Goal: Information Seeking & Learning: Learn about a topic

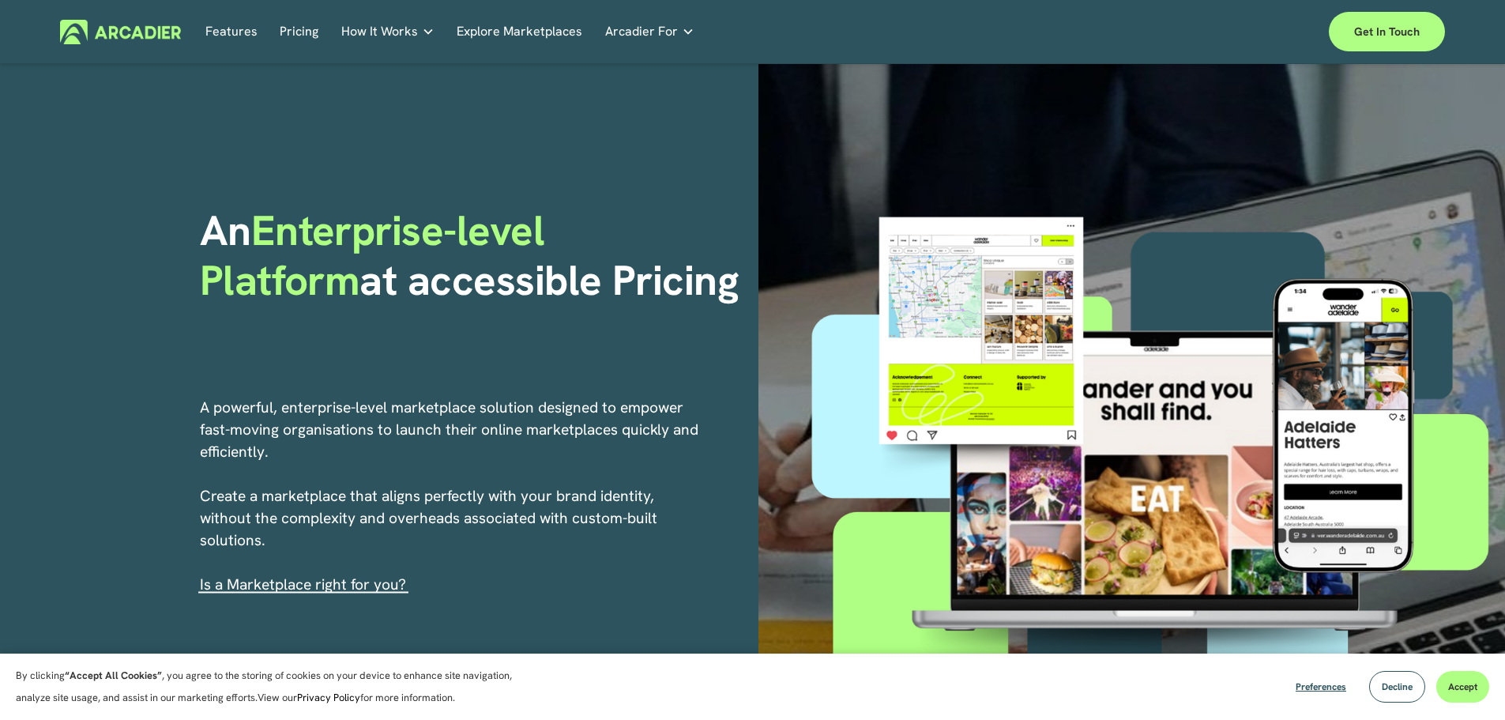
click at [307, 31] on link "Pricing" at bounding box center [299, 32] width 39 height 24
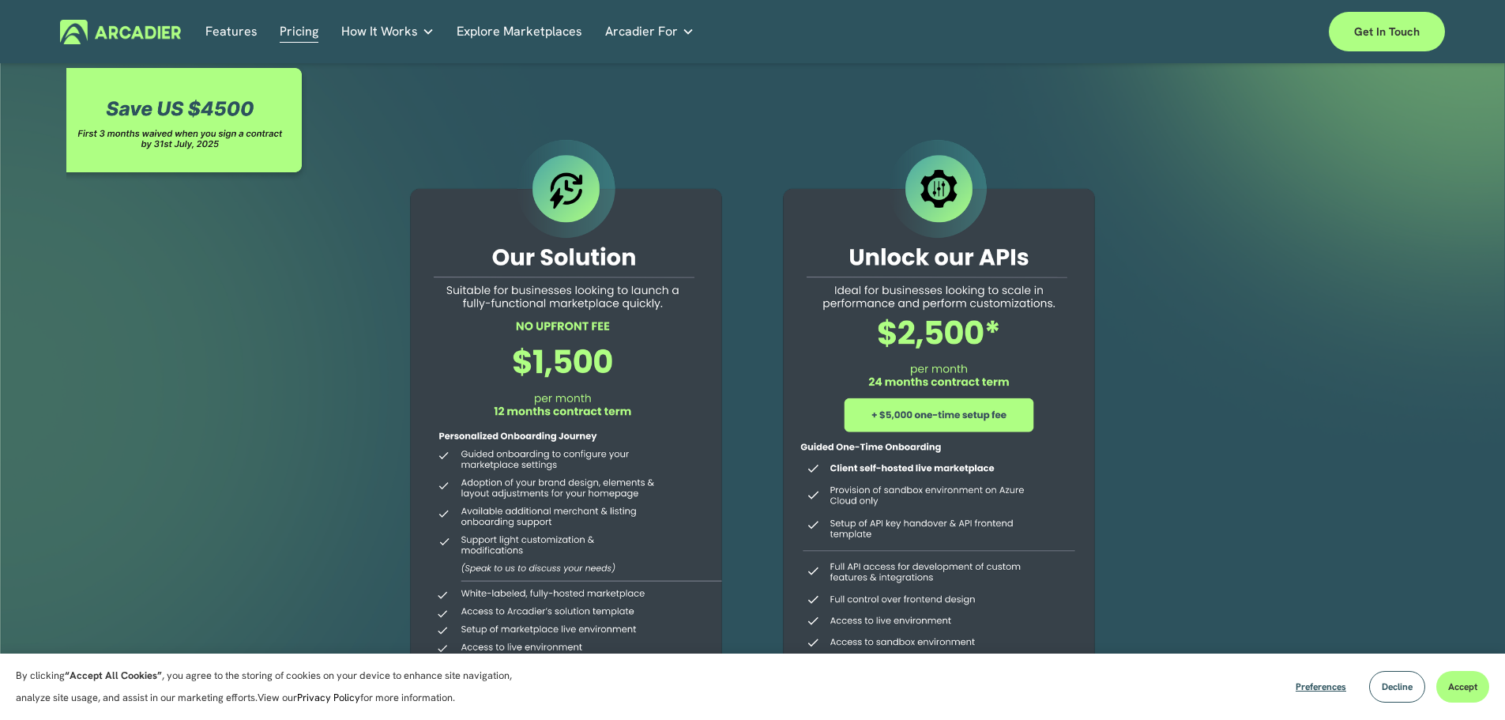
click at [478, 30] on link "Explore Marketplaces" at bounding box center [520, 32] width 126 height 24
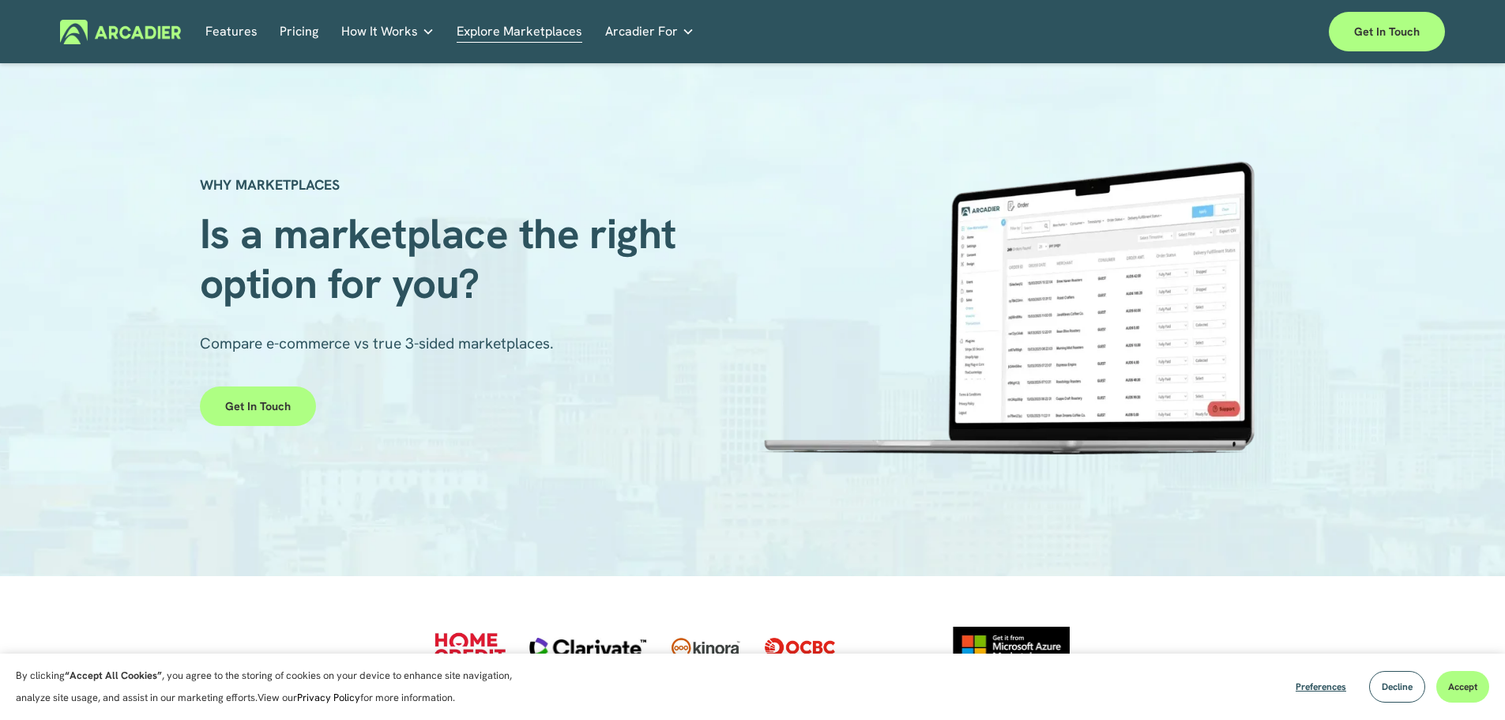
scroll to position [158, 0]
